Goal: Transaction & Acquisition: Purchase product/service

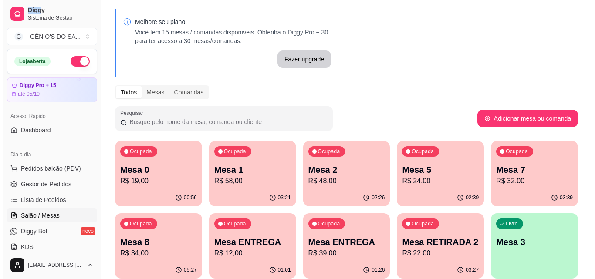
scroll to position [44, 0]
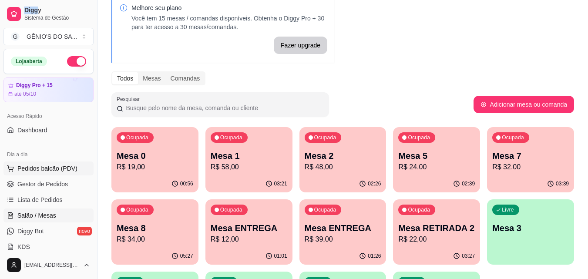
click at [47, 167] on span "Pedidos balcão (PDV)" at bounding box center [47, 168] width 60 height 9
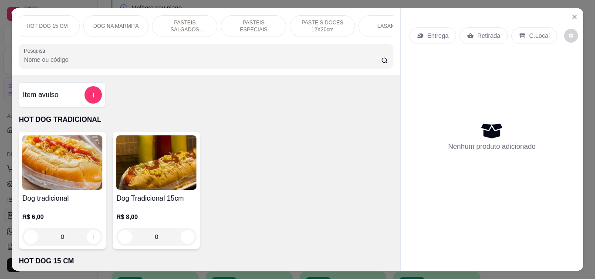
scroll to position [0, 310]
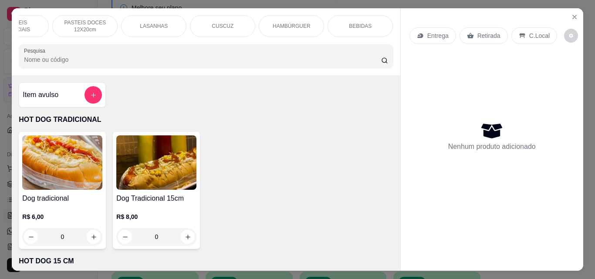
click at [343, 25] on div "BEBIDAS" at bounding box center [359, 26] width 65 height 22
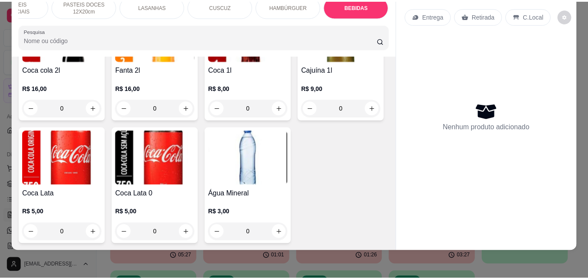
scroll to position [3097, 0]
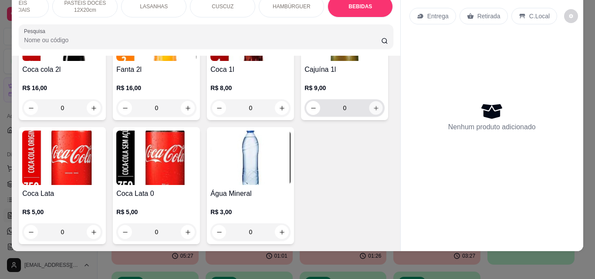
click at [369, 115] on button "increase-product-quantity" at bounding box center [375, 107] width 13 height 13
type input "1"
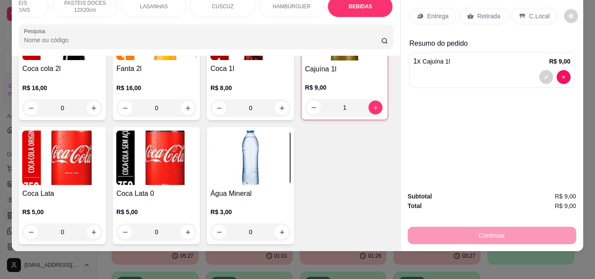
click at [523, 8] on div "C.Local" at bounding box center [534, 16] width 46 height 17
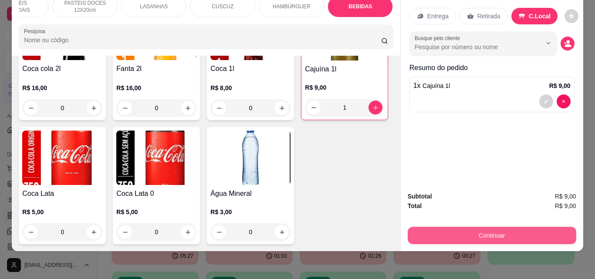
click at [501, 227] on button "Continuar" at bounding box center [491, 235] width 168 height 17
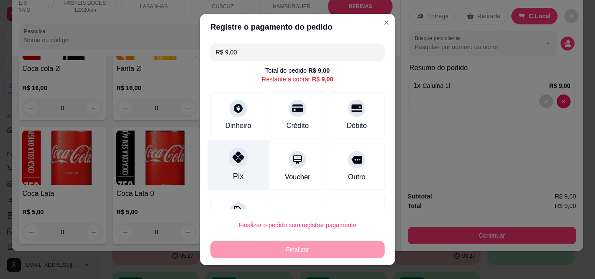
click at [231, 164] on div at bounding box center [237, 157] width 19 height 19
type input "R$ 0,00"
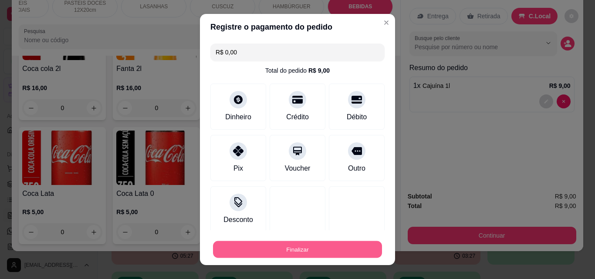
click at [287, 243] on button "Finalizar" at bounding box center [297, 249] width 169 height 17
